Goal: Information Seeking & Learning: Learn about a topic

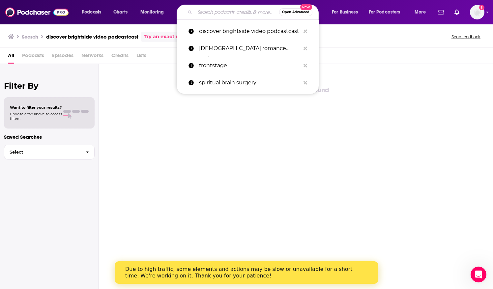
click at [323, 8] on div "Open Advanced New discover brightside video podcastcast [DEMOGRAPHIC_DATA] roma…" at bounding box center [254, 12] width 142 height 15
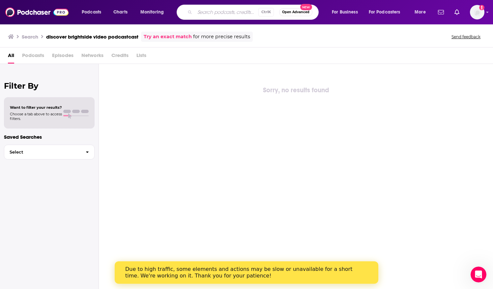
click at [235, 13] on input "Search podcasts, credits, & more..." at bounding box center [227, 12] width 64 height 11
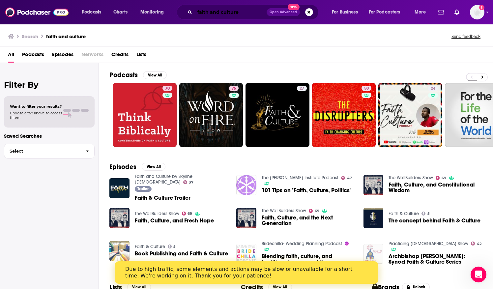
click at [240, 10] on input "faith and culture" at bounding box center [231, 12] width 72 height 11
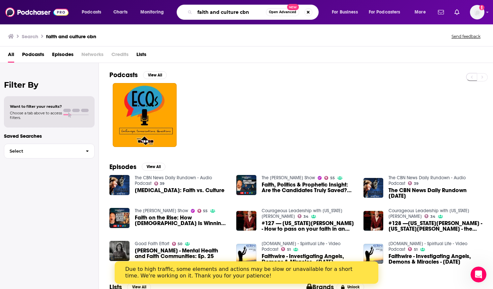
click at [212, 12] on input "faith and culture cbn" at bounding box center [230, 12] width 71 height 11
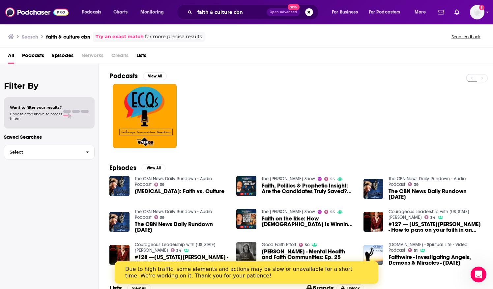
click at [348, 59] on div "All Podcasts Episodes Networks Credits Lists" at bounding box center [248, 57] width 480 height 14
click at [408, 61] on div "All Podcasts Episodes Networks Credits Lists" at bounding box center [248, 57] width 480 height 14
click at [296, 46] on div "Search faith & culture cbn Try an exact match for more precise results Send fee…" at bounding box center [246, 157] width 493 height 266
click at [246, 15] on input "faith & culture cbn" at bounding box center [231, 12] width 72 height 11
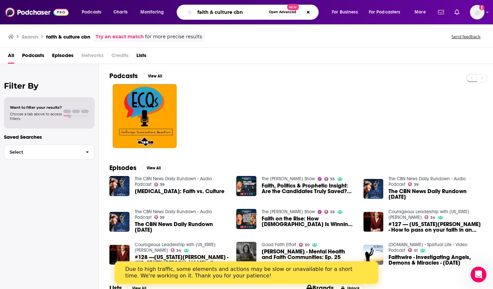
click at [243, 12] on input "faith & culture cbn" at bounding box center [230, 12] width 71 height 11
click at [241, 11] on input "faith & culture cbn" at bounding box center [230, 12] width 71 height 11
click at [238, 11] on input "faith & culture cbn" at bounding box center [230, 12] width 71 height 11
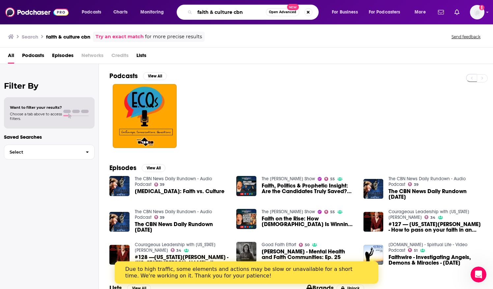
click at [238, 11] on input "faith & culture cbn" at bounding box center [230, 12] width 71 height 11
click at [249, 11] on input "faith & culture cbn" at bounding box center [230, 12] width 71 height 11
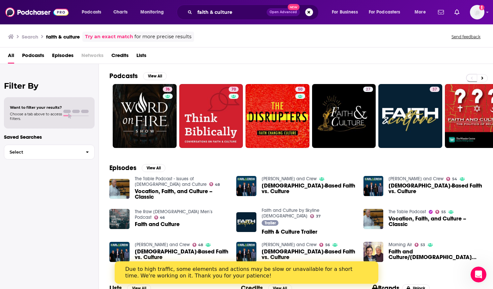
click at [111, 38] on link "Try an exact match" at bounding box center [109, 37] width 48 height 8
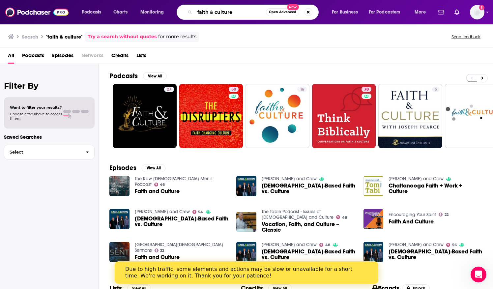
click at [212, 11] on input "faith & culture" at bounding box center [230, 12] width 71 height 11
type input "faith in culture"
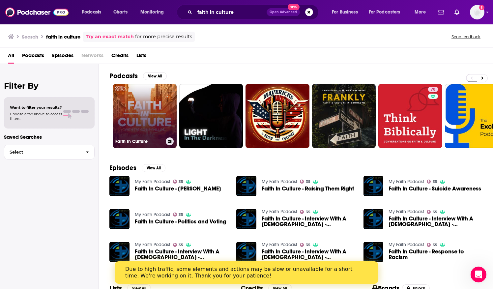
click at [137, 91] on link "Faith in Culture" at bounding box center [145, 116] width 64 height 64
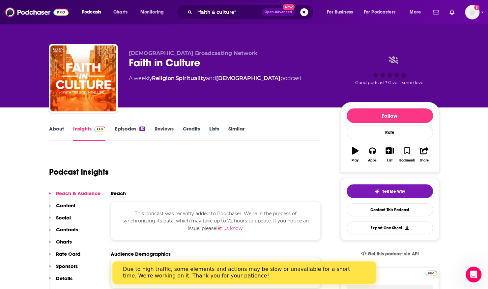
click at [357, 113] on button "Follow" at bounding box center [390, 116] width 86 height 15
click at [125, 128] on link "Episodes 10" at bounding box center [130, 133] width 30 height 15
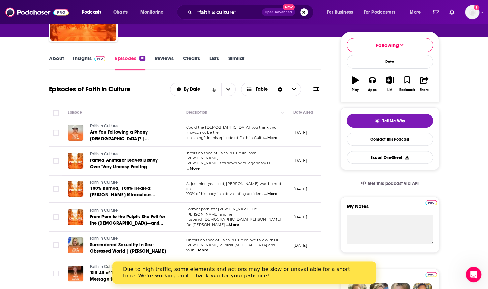
scroll to position [71, 0]
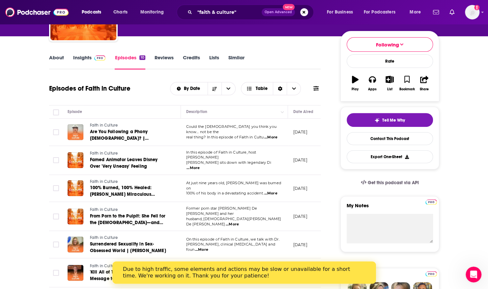
click at [200, 166] on span "...More" at bounding box center [193, 168] width 13 height 5
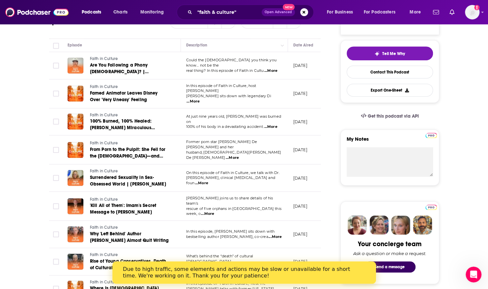
scroll to position [138, 0]
click at [208, 181] on span "...More" at bounding box center [201, 183] width 13 height 5
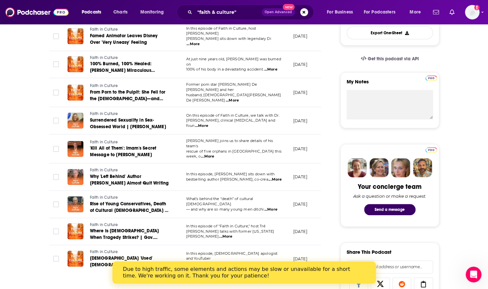
scroll to position [225, 0]
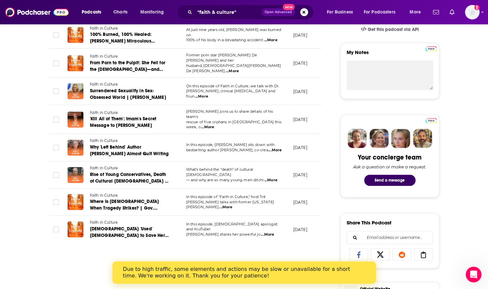
click at [270, 178] on span "...More" at bounding box center [271, 180] width 13 height 5
click at [300, 189] on td "[DATE]" at bounding box center [309, 202] width 43 height 27
click at [233, 205] on span "...More" at bounding box center [225, 207] width 13 height 5
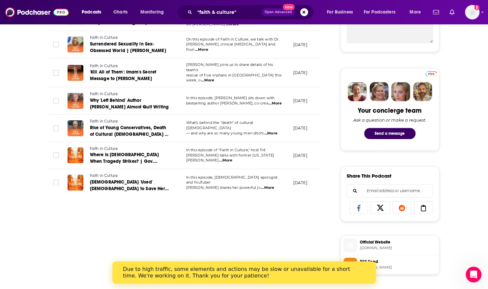
scroll to position [272, 0]
